Goal: Register for event/course: Sign up to attend an event or enroll in a course

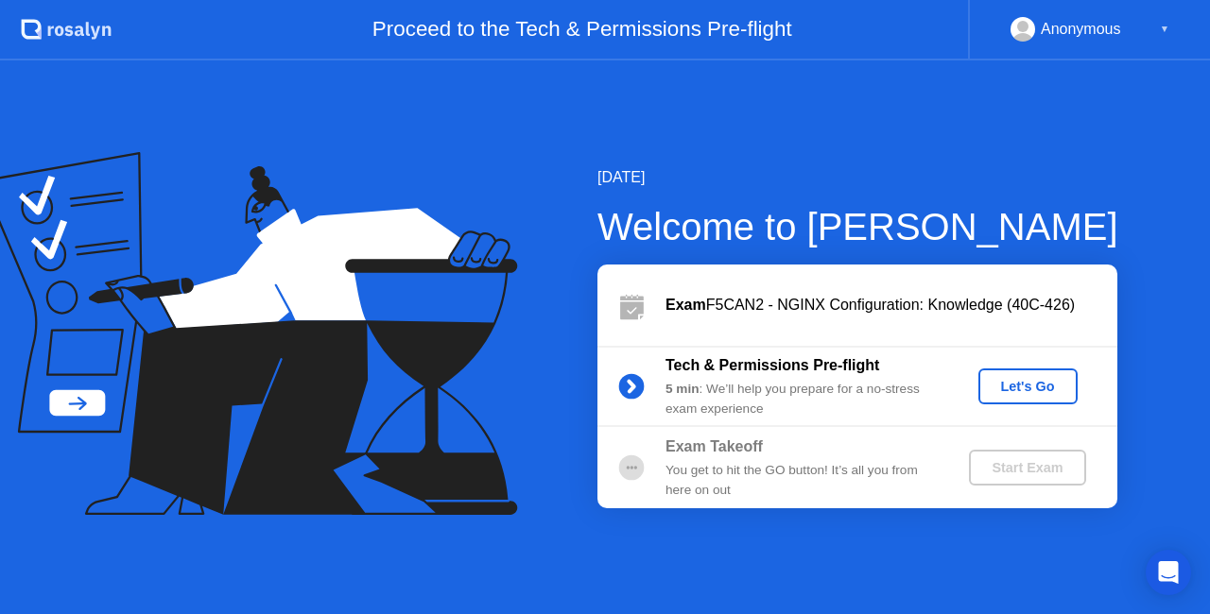
click at [1014, 384] on div "Let's Go" at bounding box center [1028, 386] width 84 height 15
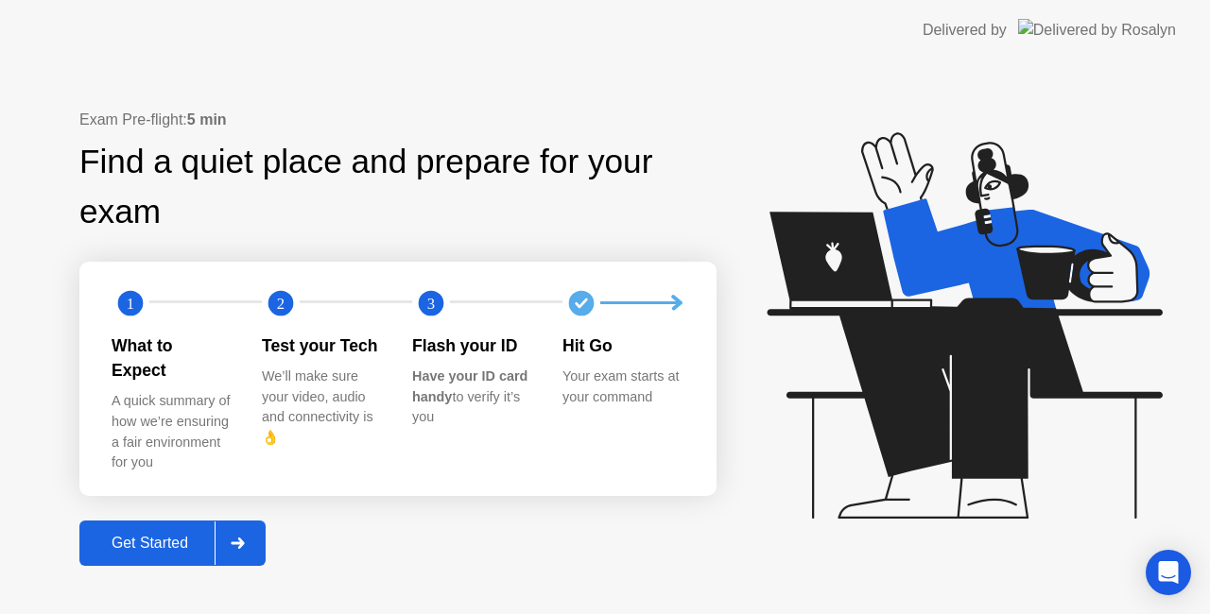
click at [142, 535] on div "Get Started" at bounding box center [149, 543] width 129 height 17
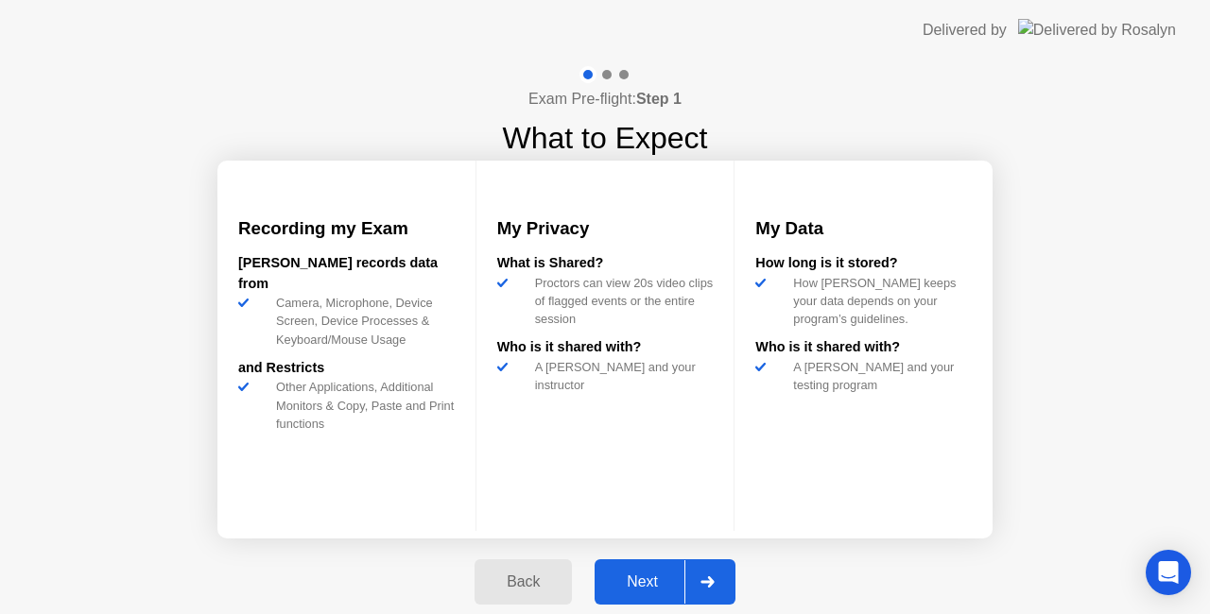
click at [663, 575] on div "Next" at bounding box center [642, 582] width 84 height 17
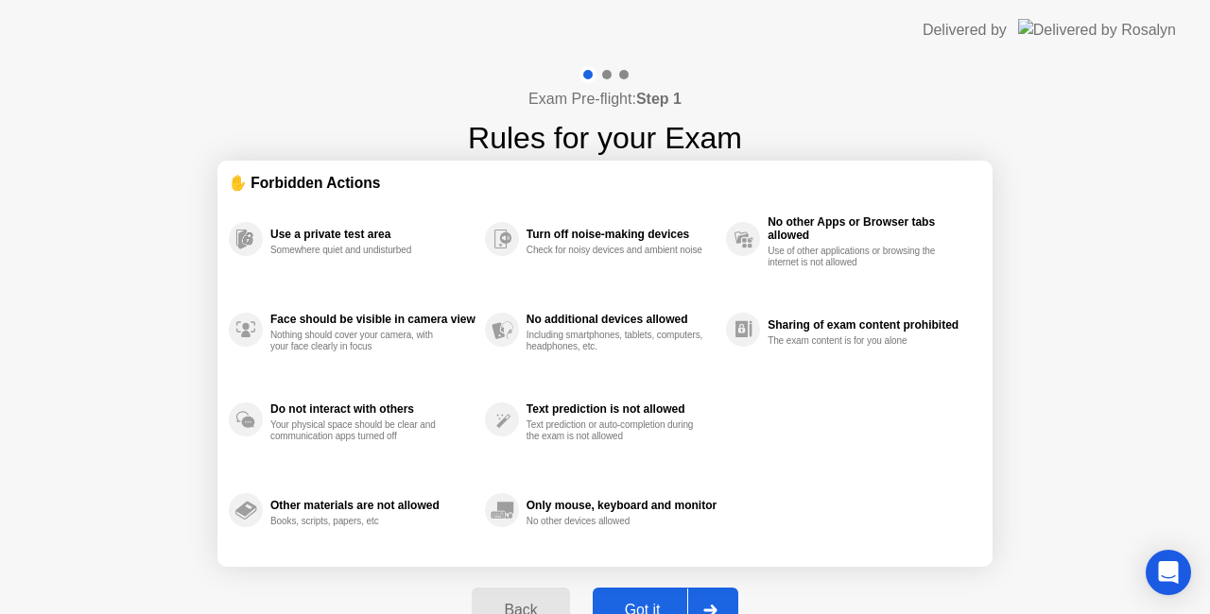
click at [667, 593] on button "Got it" at bounding box center [666, 610] width 146 height 45
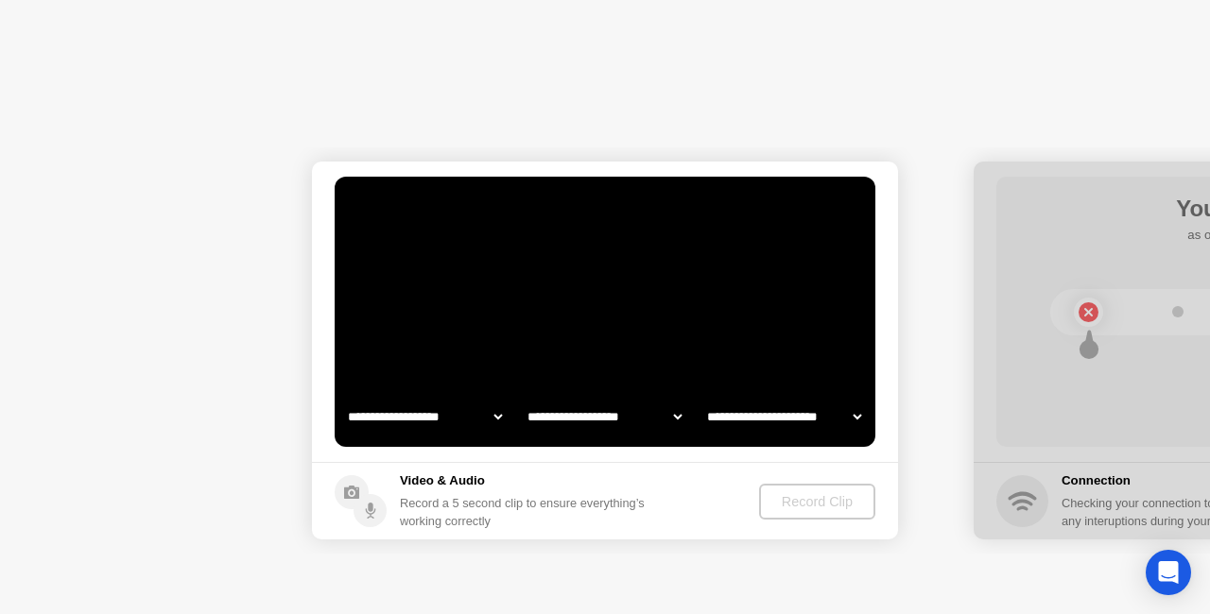
select select "**********"
select select "*******"
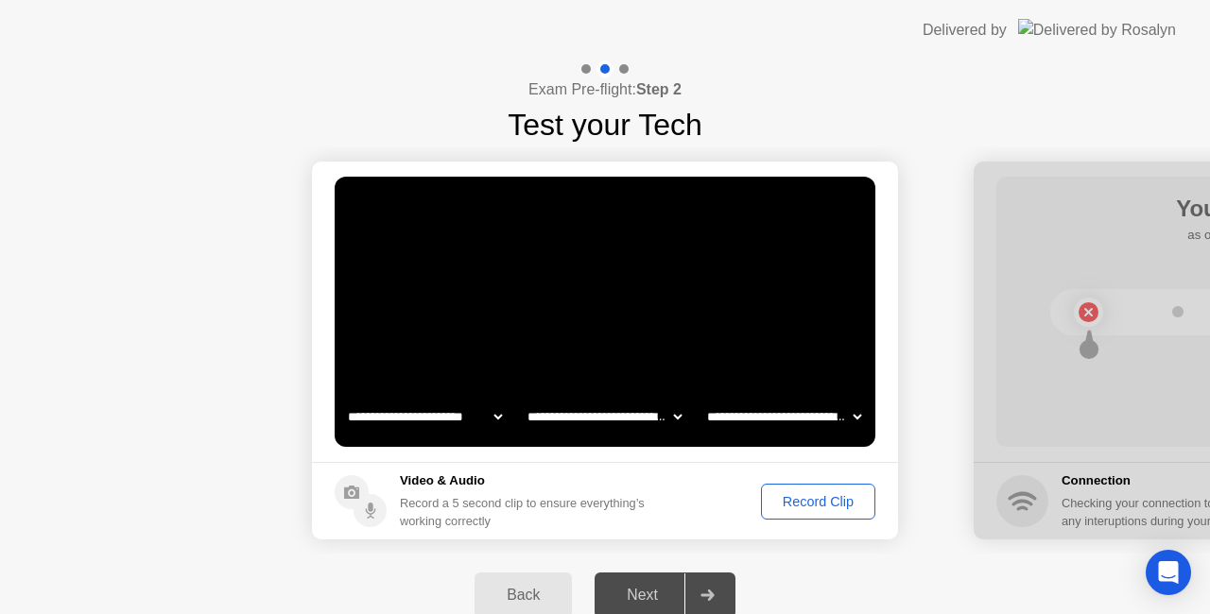
click at [624, 70] on div at bounding box center [623, 68] width 9 height 9
click at [799, 507] on div "Record Clip" at bounding box center [817, 501] width 101 height 15
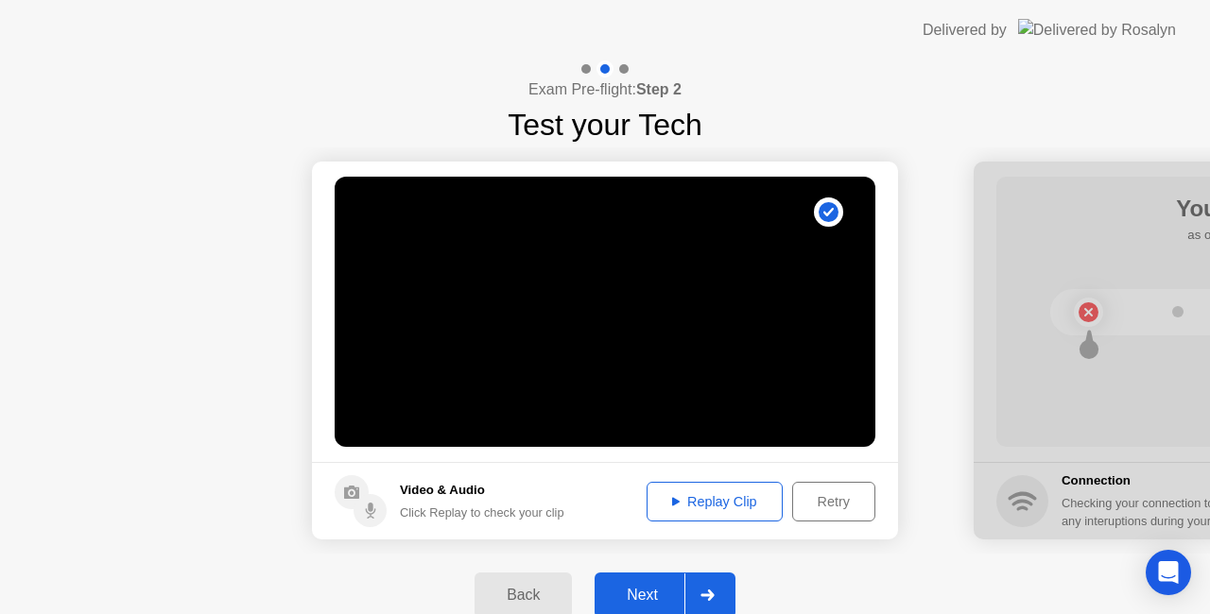
click at [657, 590] on div "Next" at bounding box center [642, 595] width 84 height 17
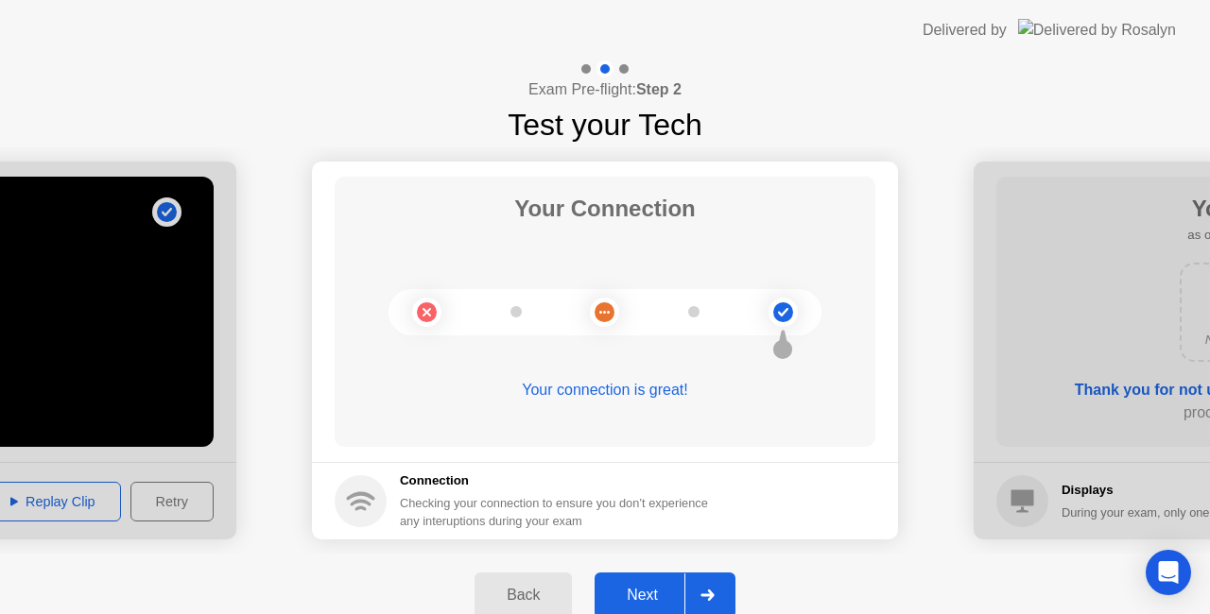
click at [657, 590] on div "Next" at bounding box center [642, 595] width 84 height 17
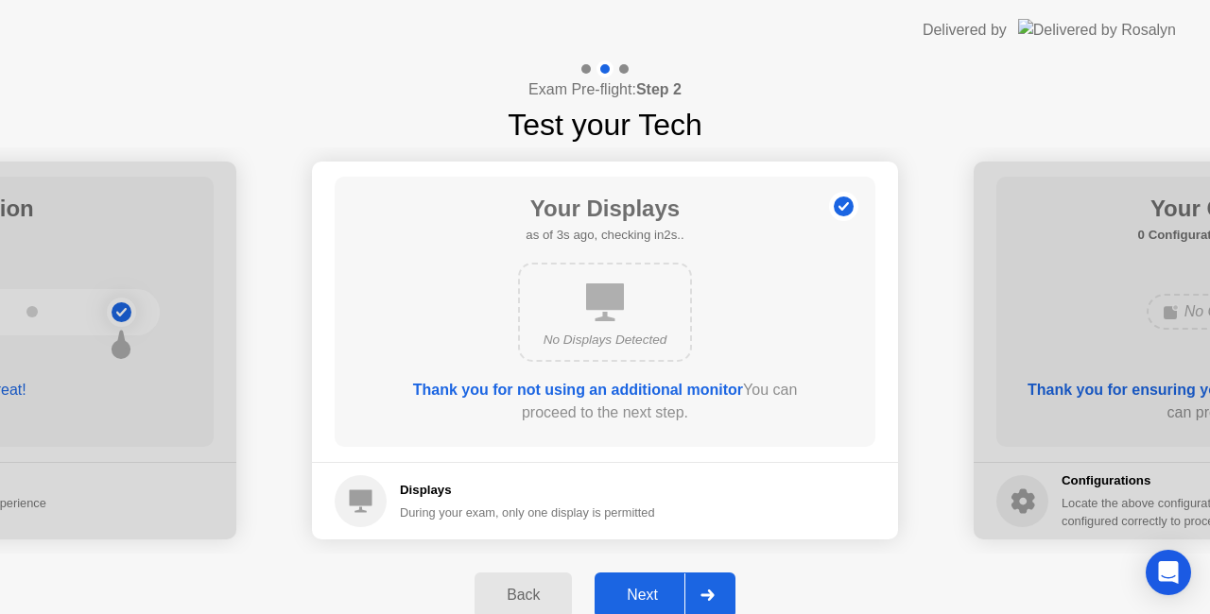
click at [657, 590] on div "Next" at bounding box center [642, 595] width 84 height 17
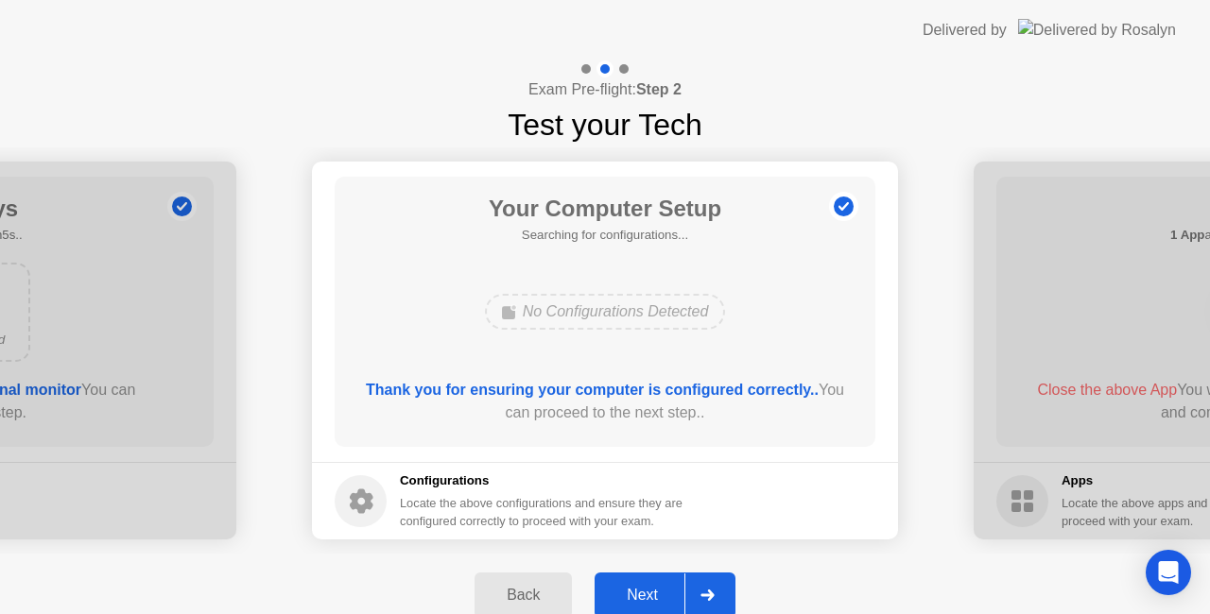
click at [648, 583] on button "Next" at bounding box center [664, 595] width 141 height 45
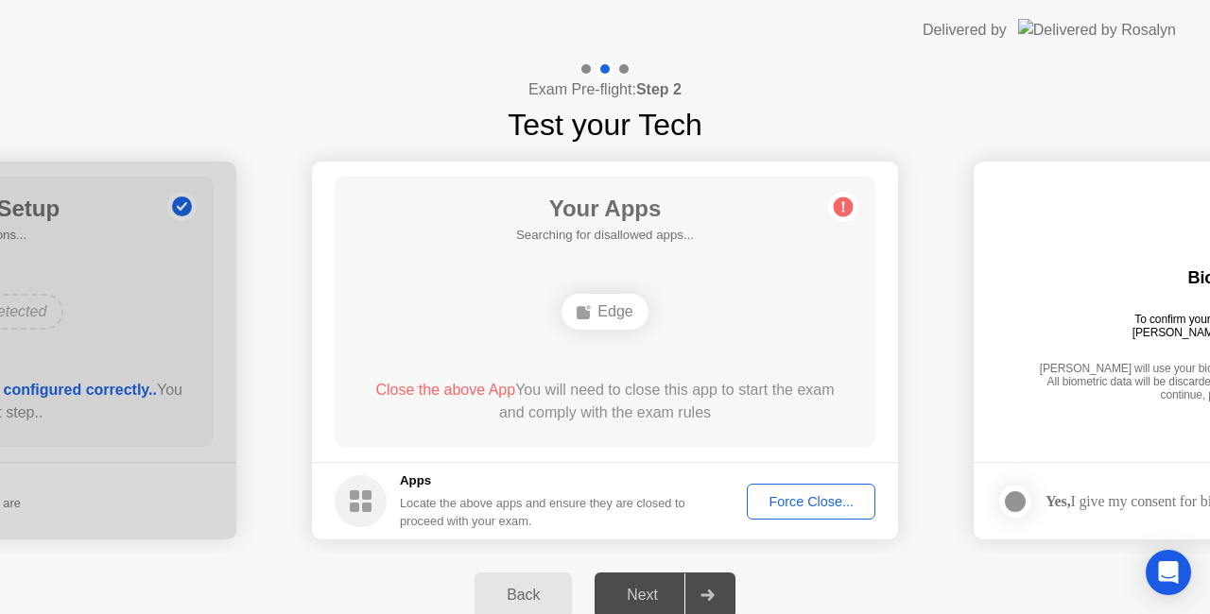
click at [597, 310] on div "Edge" at bounding box center [604, 312] width 86 height 36
click at [465, 391] on span "Close the above App" at bounding box center [445, 390] width 140 height 16
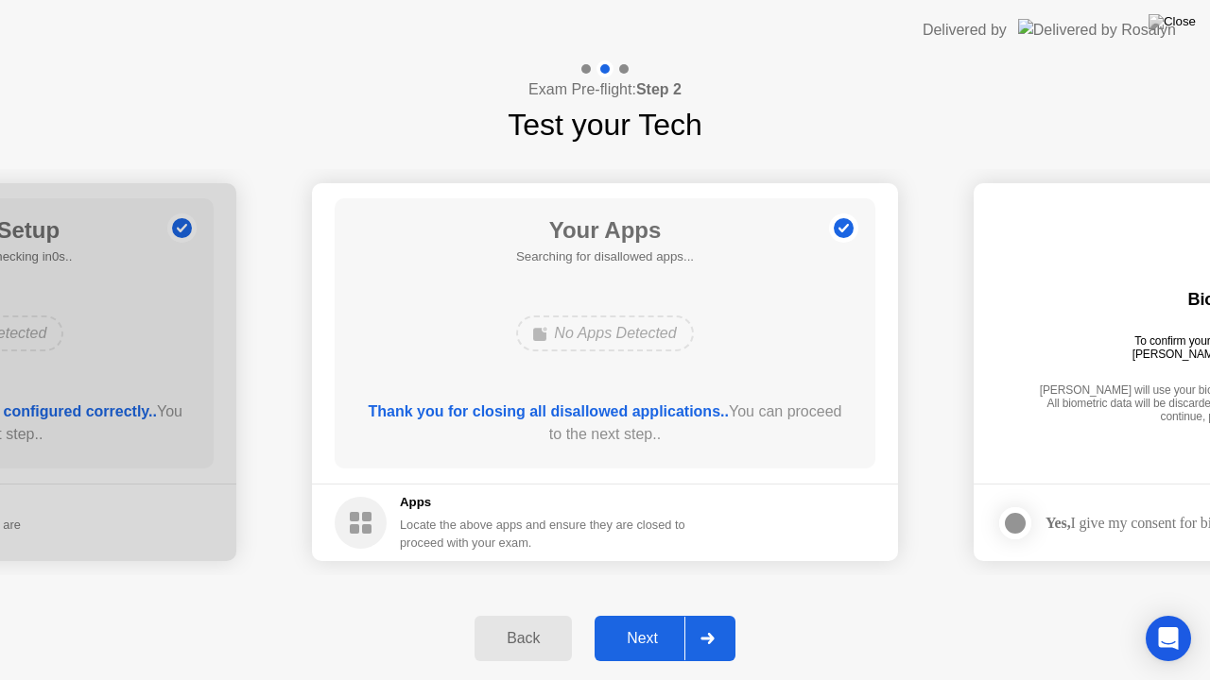
click at [651, 613] on div "Next" at bounding box center [642, 638] width 84 height 17
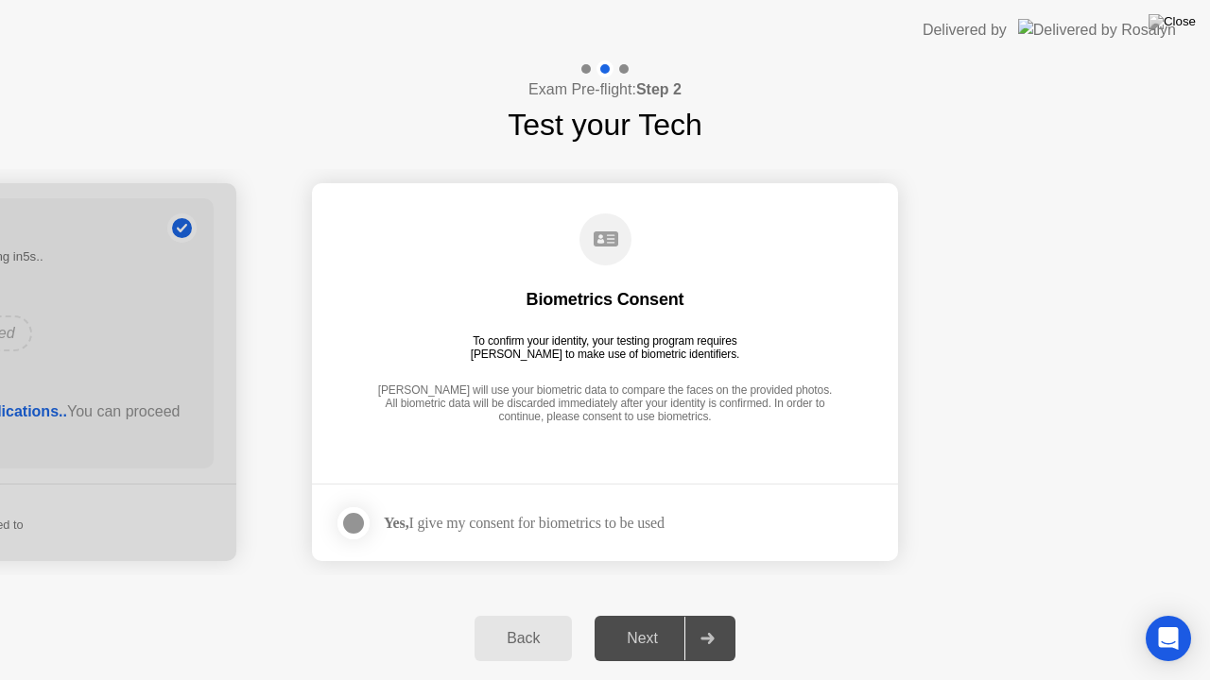
click at [360, 526] on div at bounding box center [353, 523] width 23 height 23
click at [655, 613] on div "Next" at bounding box center [642, 638] width 84 height 17
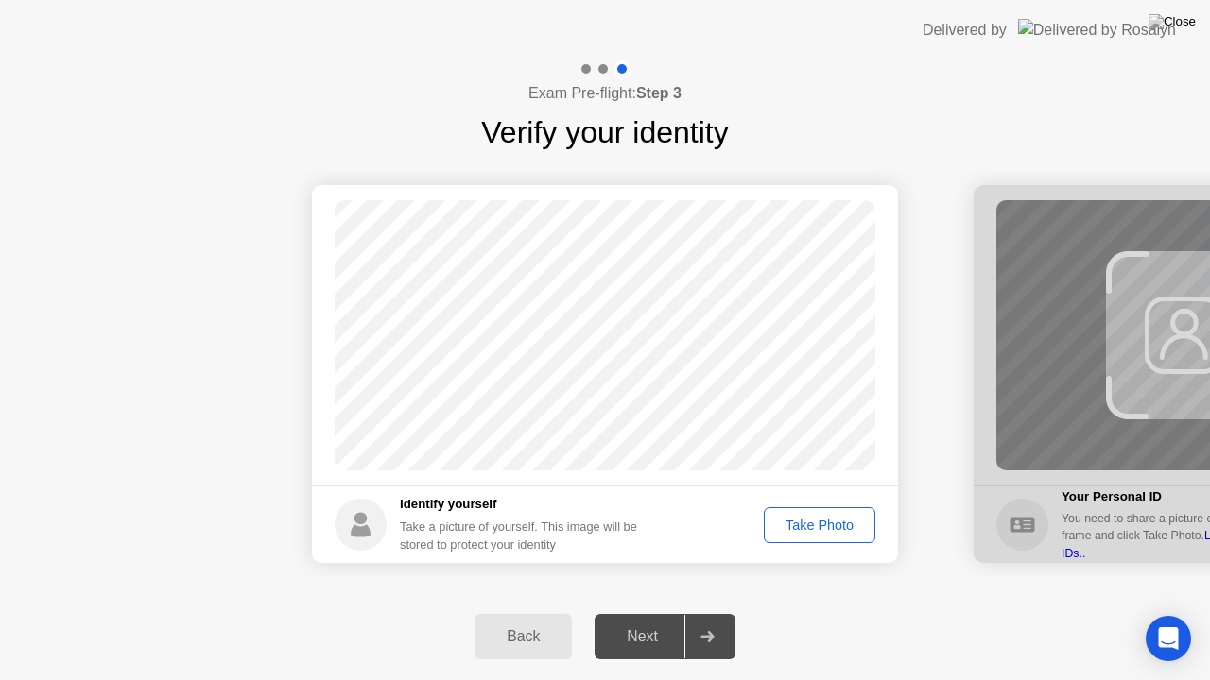
click at [815, 525] on div "Take Photo" at bounding box center [819, 525] width 98 height 15
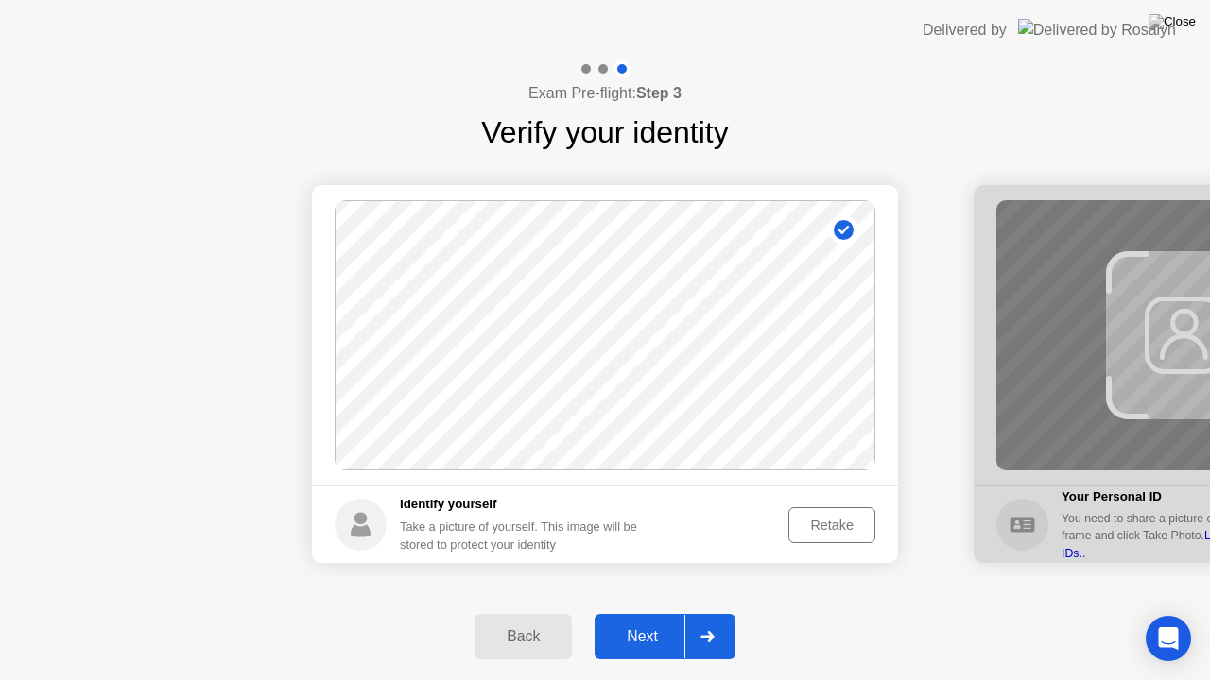
click at [639, 613] on div "Next" at bounding box center [642, 636] width 84 height 17
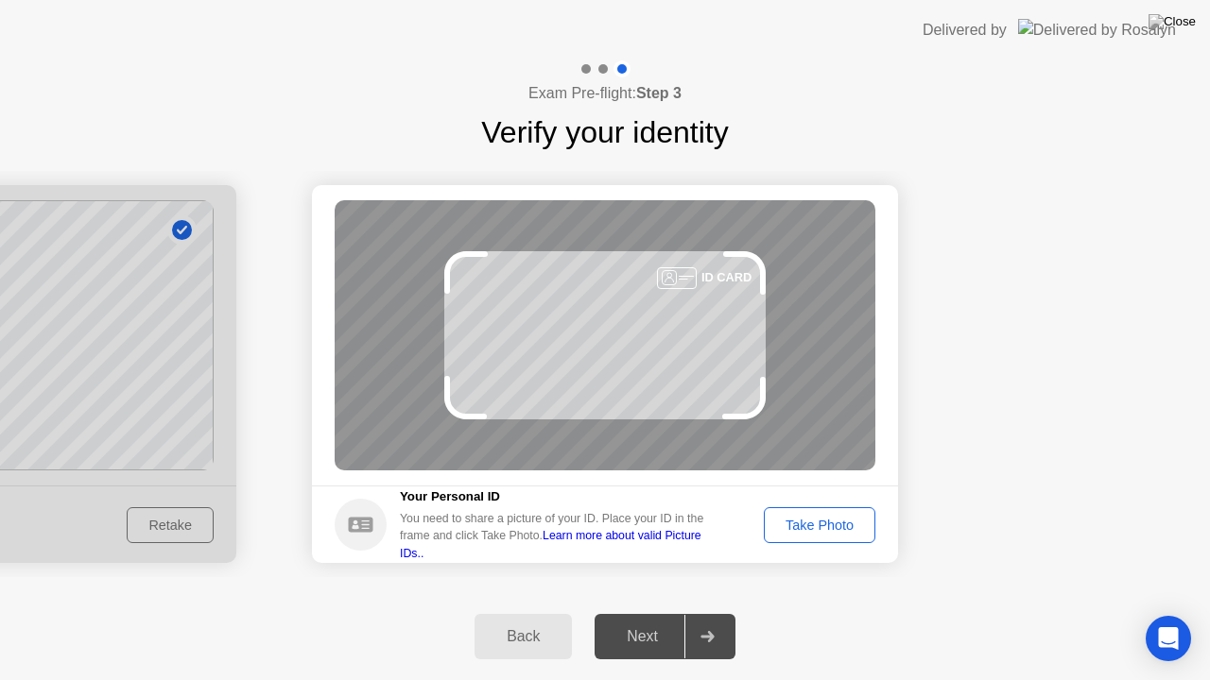
click at [823, 525] on div "Take Photo" at bounding box center [819, 525] width 98 height 15
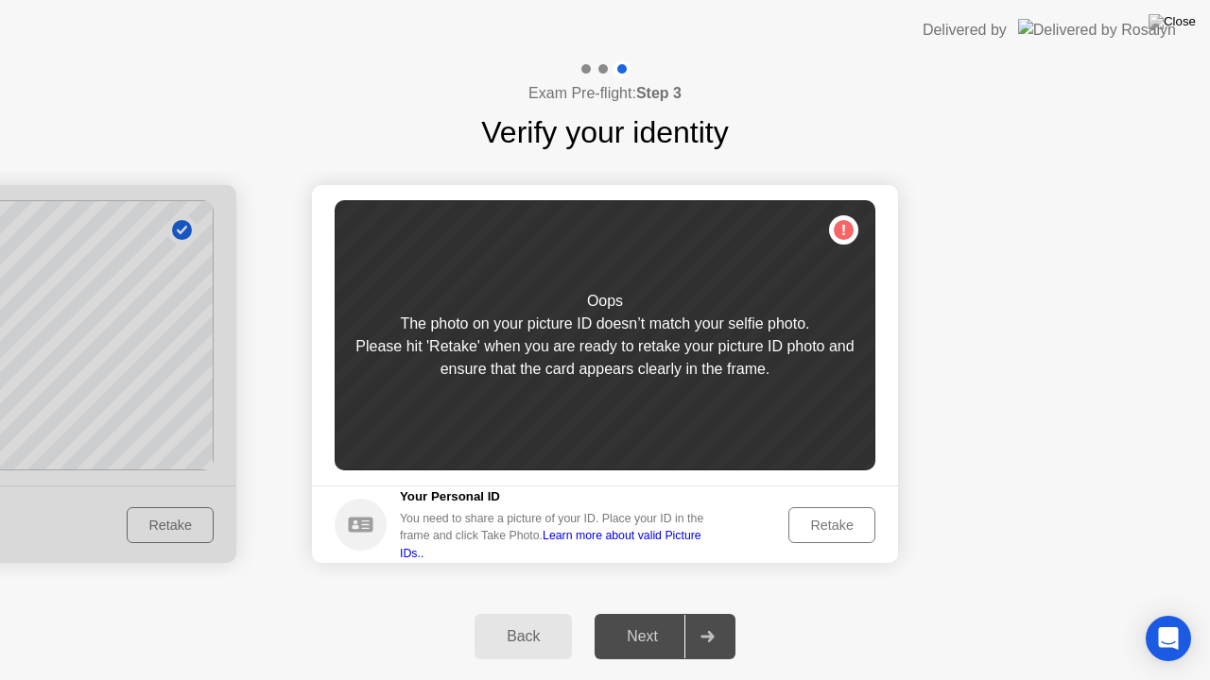
click at [823, 525] on div "Retake" at bounding box center [832, 525] width 74 height 15
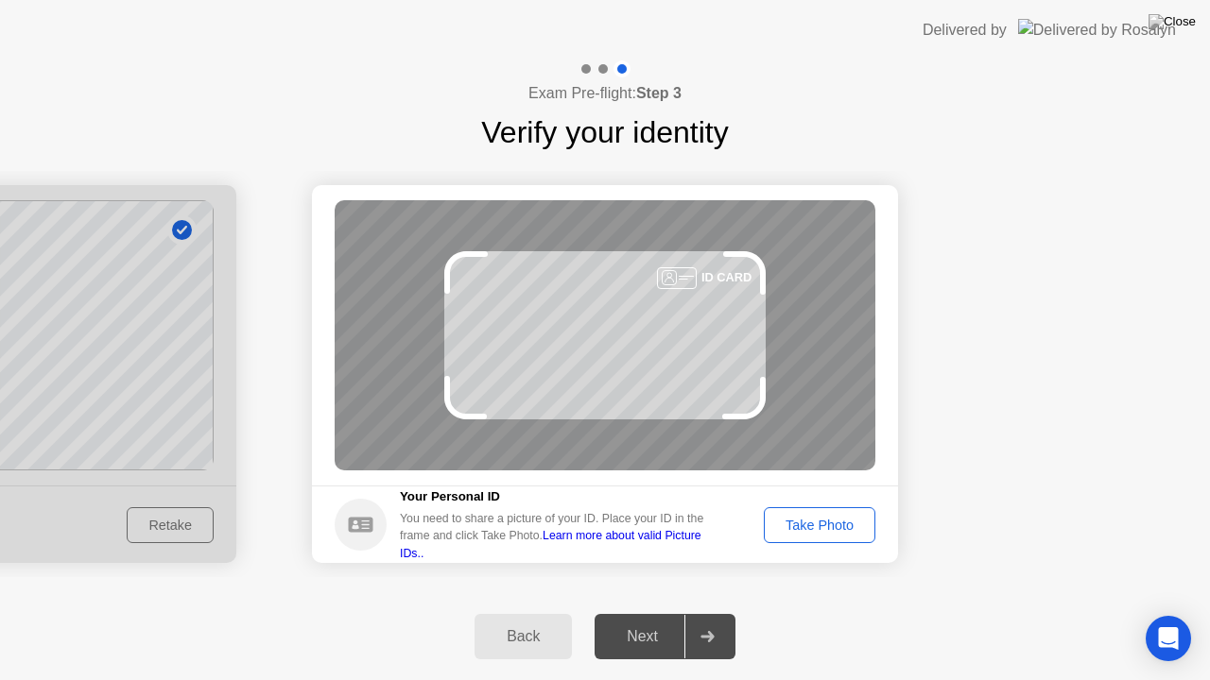
click at [823, 525] on div "Take Photo" at bounding box center [819, 525] width 98 height 15
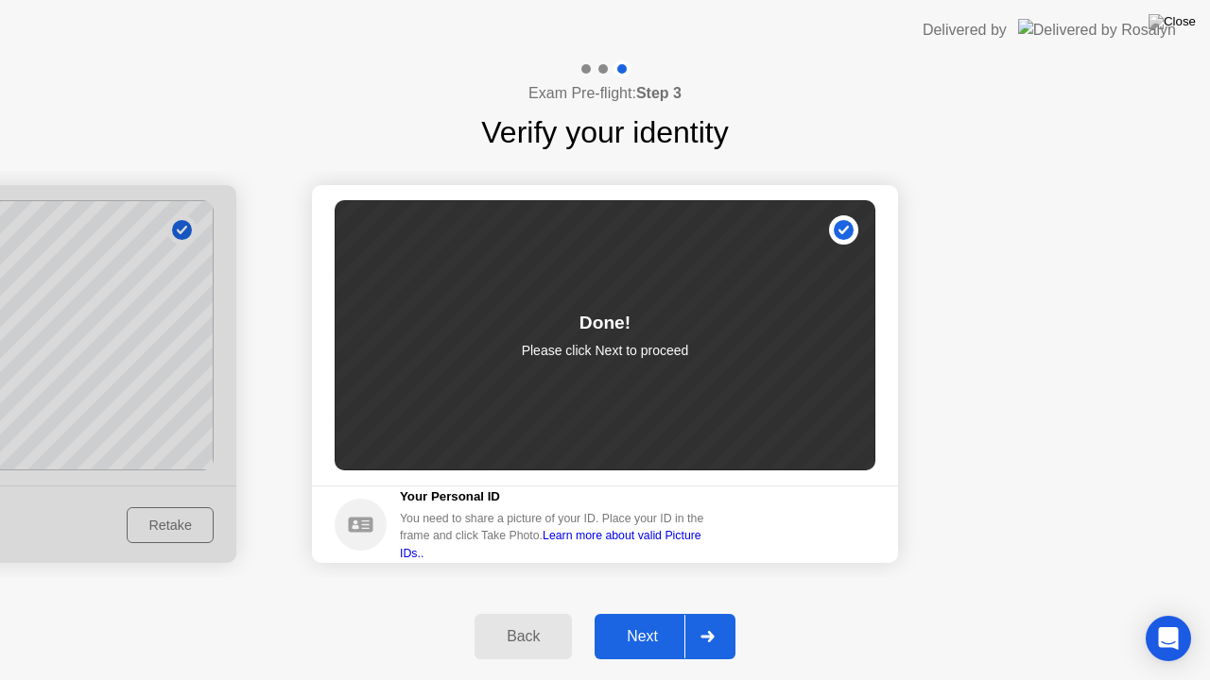
click at [655, 613] on button "Next" at bounding box center [664, 636] width 141 height 45
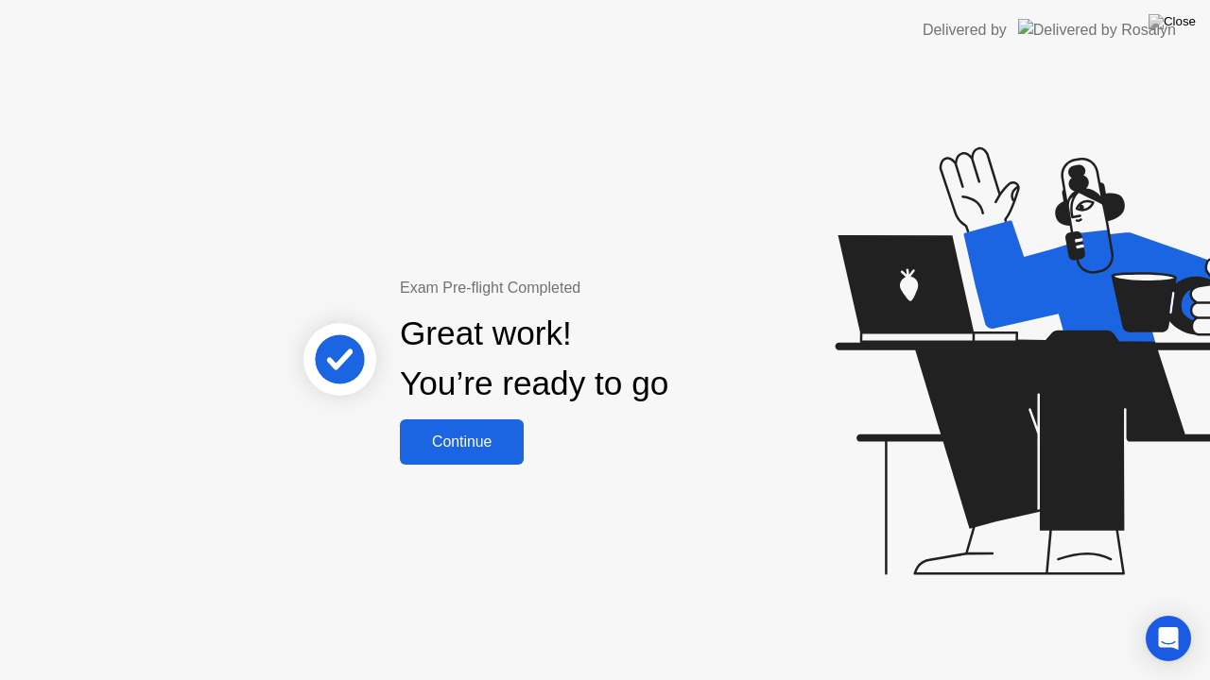
click at [490, 457] on button "Continue" at bounding box center [462, 442] width 124 height 45
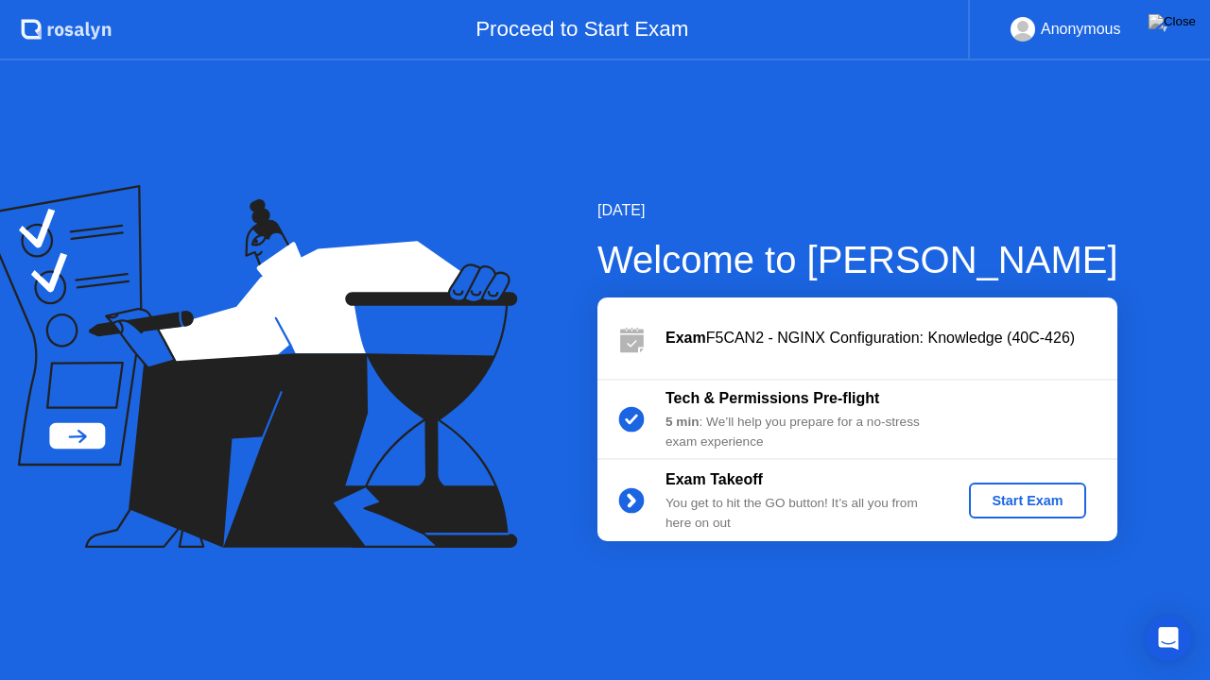
click at [1050, 503] on div "Start Exam" at bounding box center [1026, 500] width 101 height 15
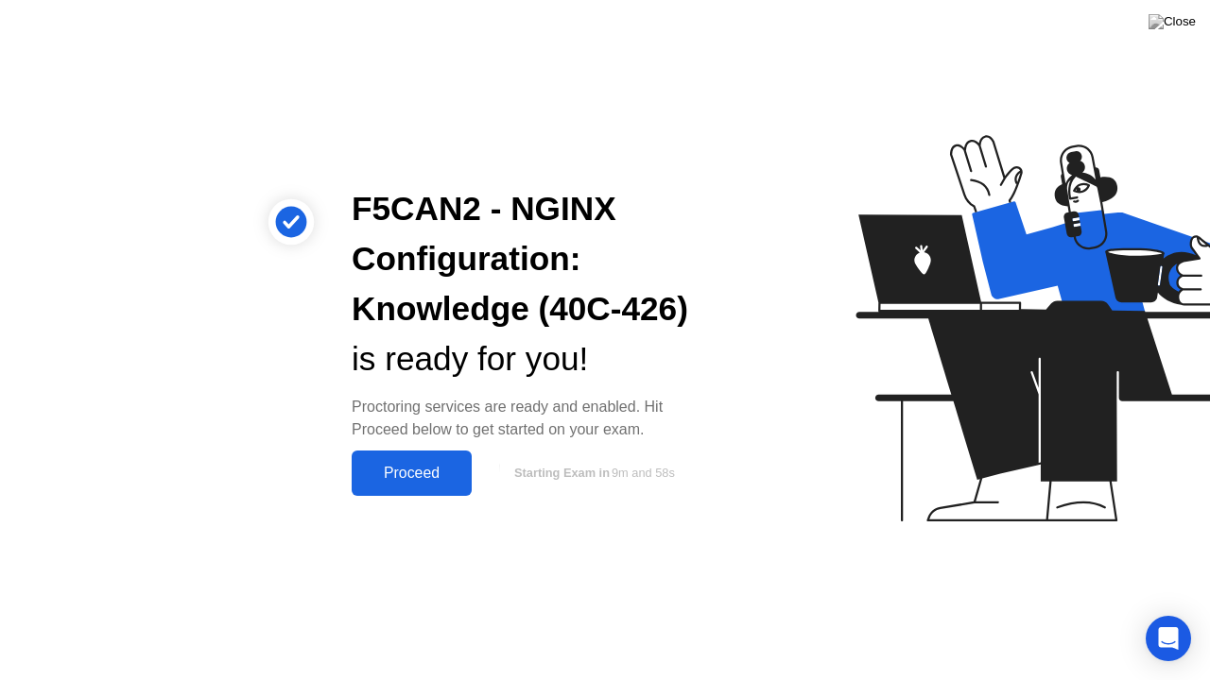
click at [408, 479] on div "Proceed" at bounding box center [411, 473] width 109 height 17
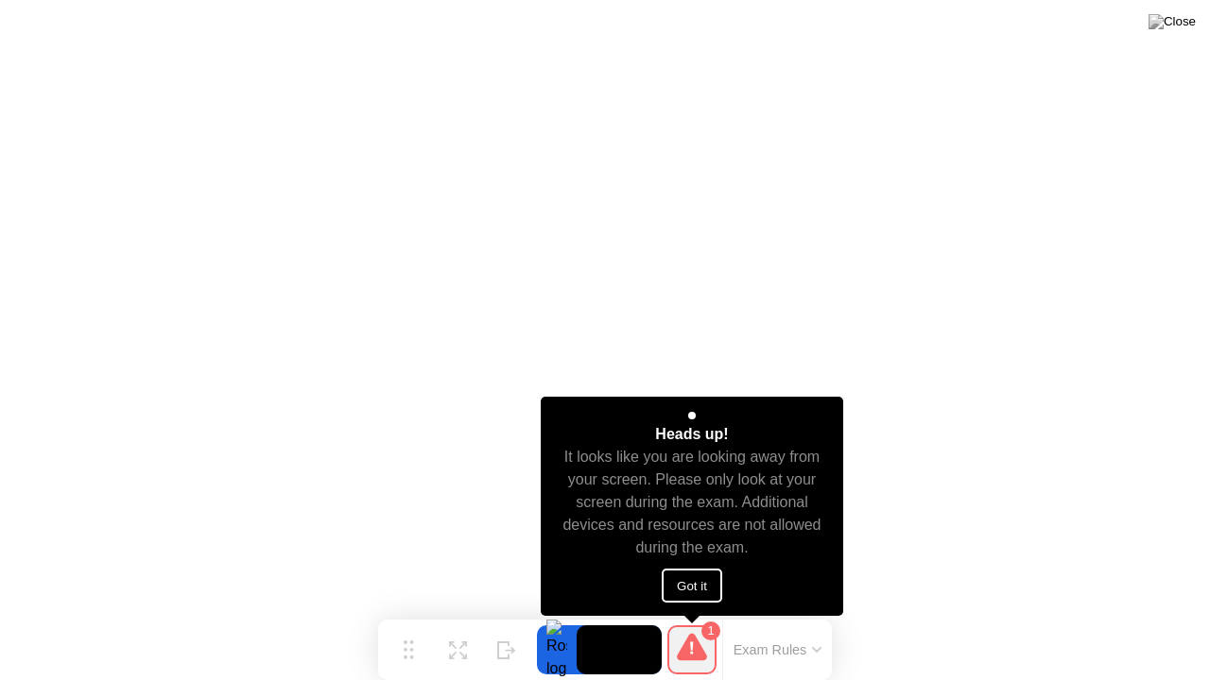
click at [702, 582] on button "Got it" at bounding box center [691, 586] width 60 height 34
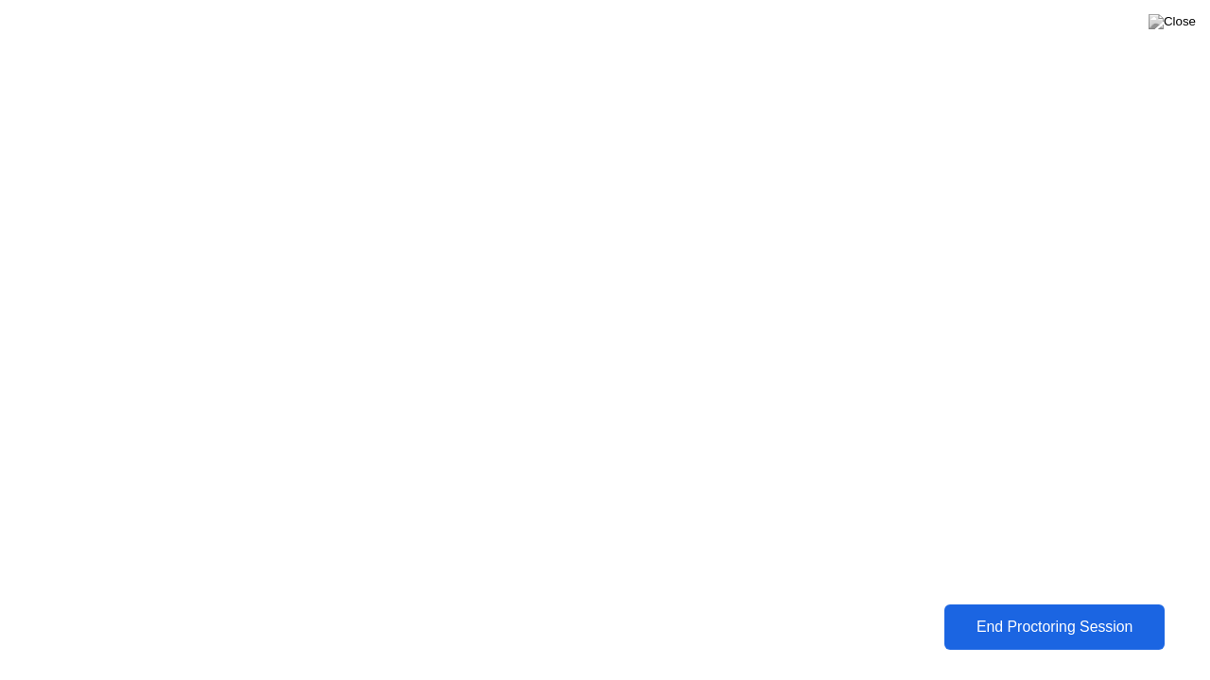
click at [977, 613] on div "End Proctoring Session" at bounding box center [1054, 627] width 209 height 17
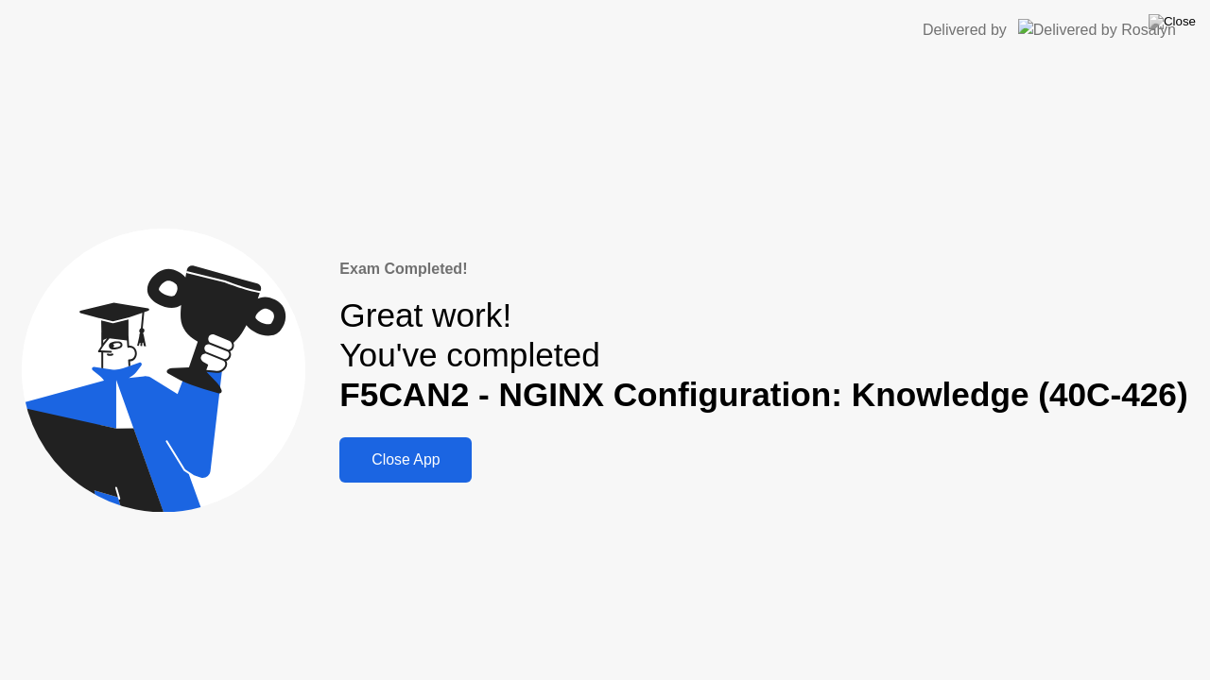
click at [425, 452] on div "Close App" at bounding box center [405, 460] width 121 height 17
